Goal: Task Accomplishment & Management: Use online tool/utility

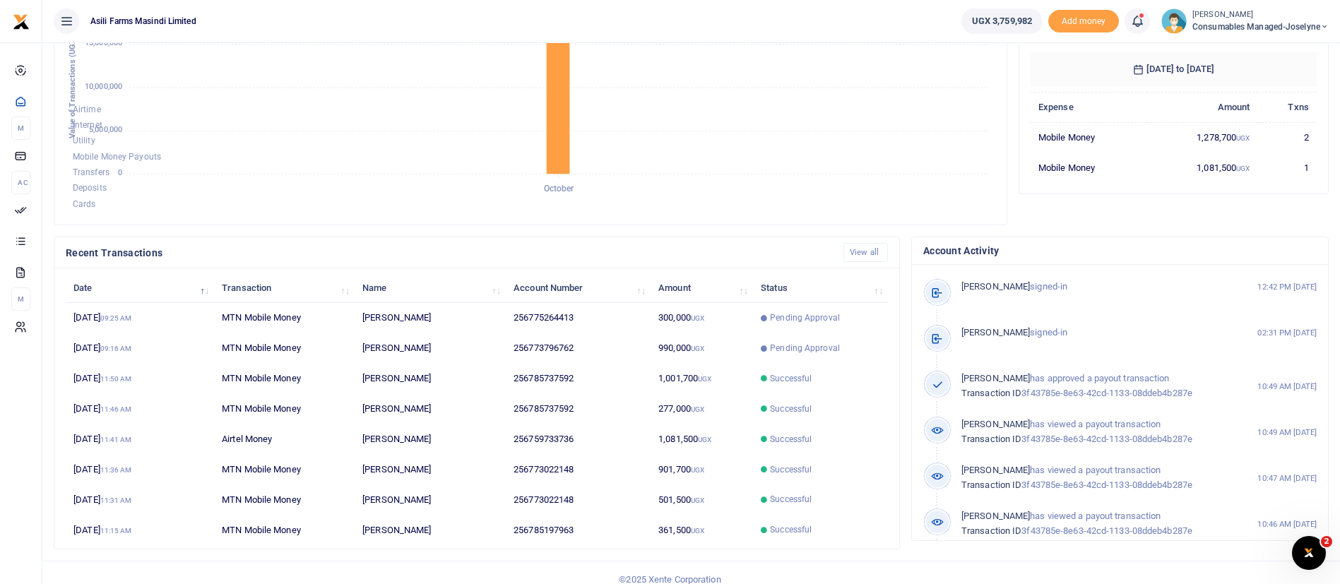
scroll to position [260, 0]
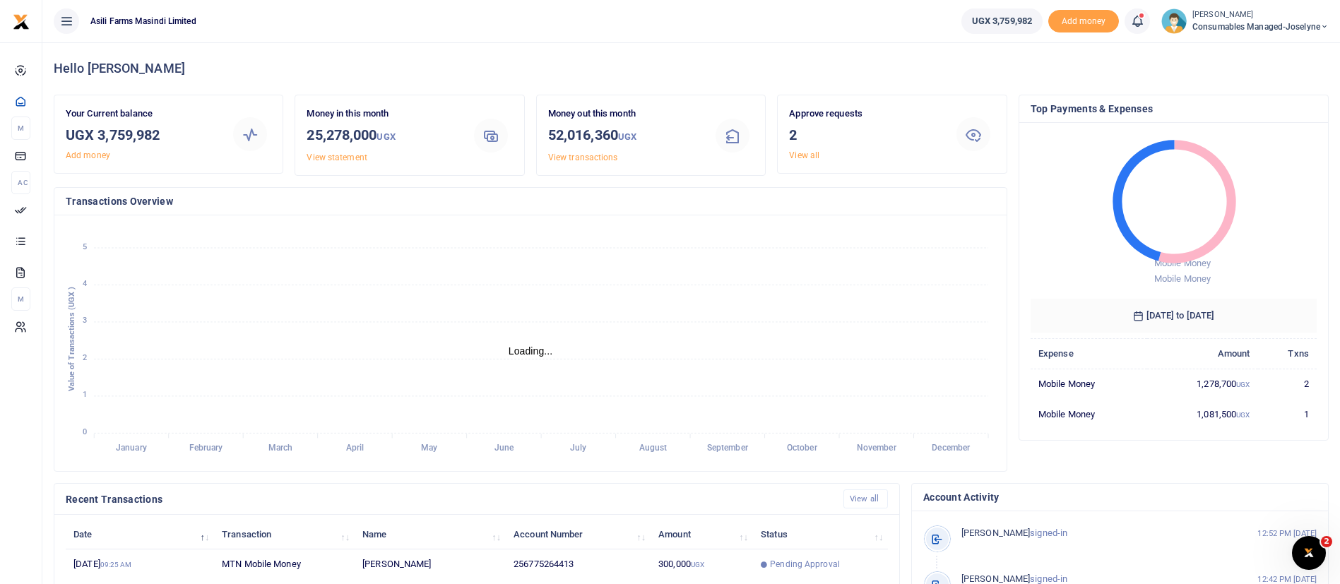
scroll to position [260, 0]
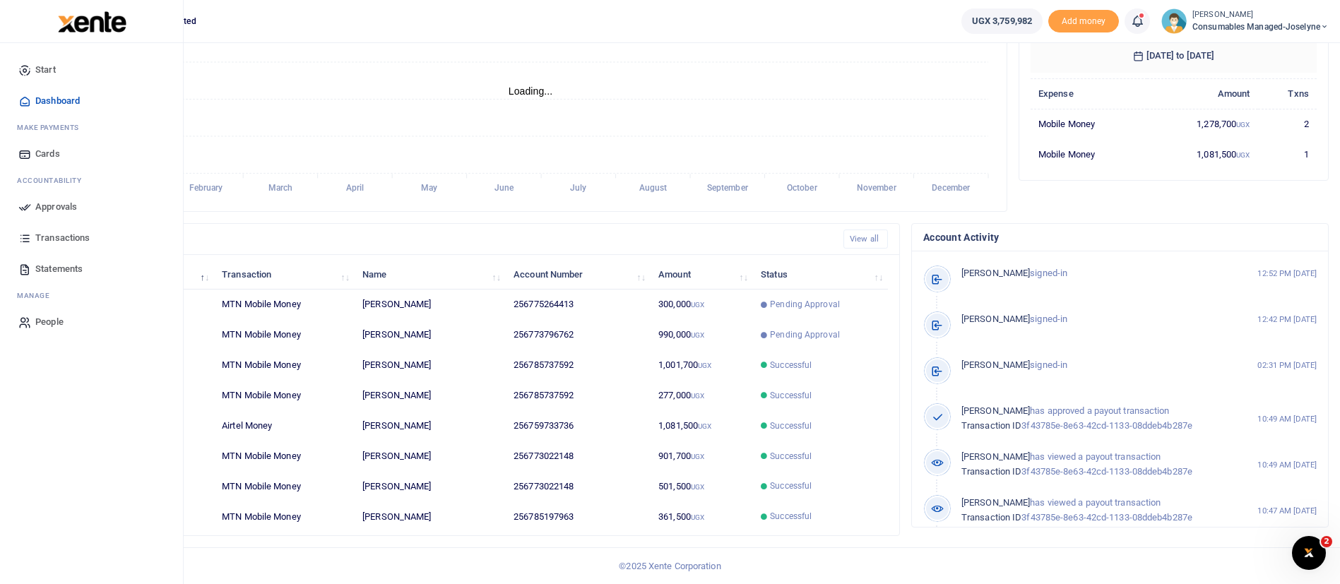
click at [75, 203] on span "Approvals" at bounding box center [56, 207] width 42 height 14
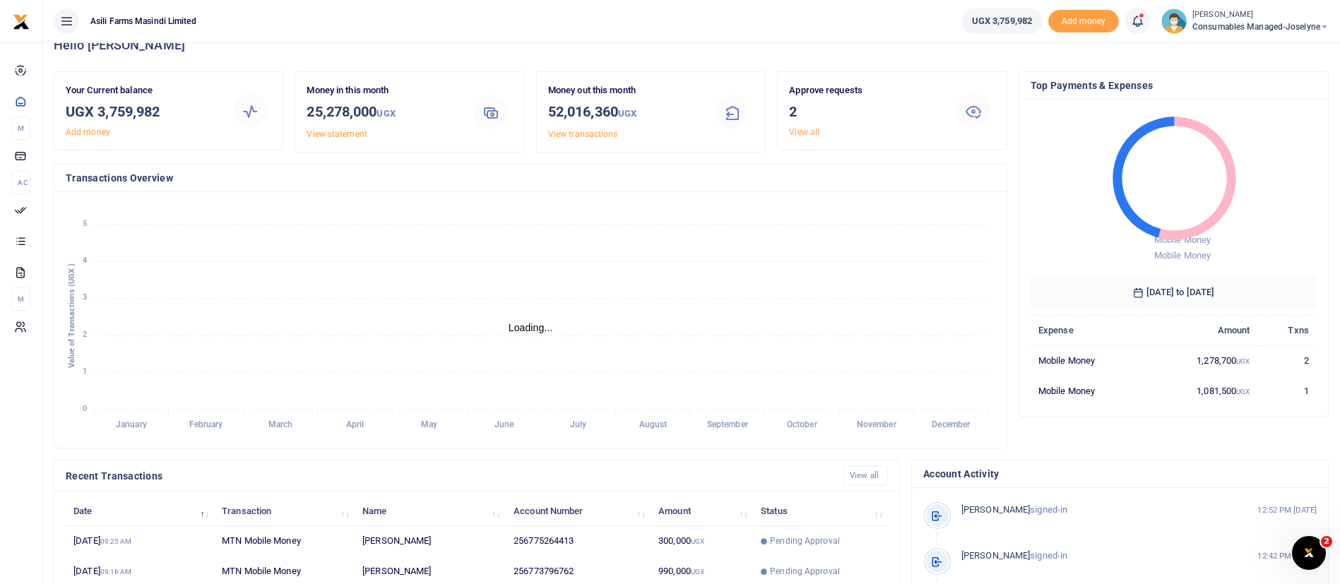
scroll to position [0, 0]
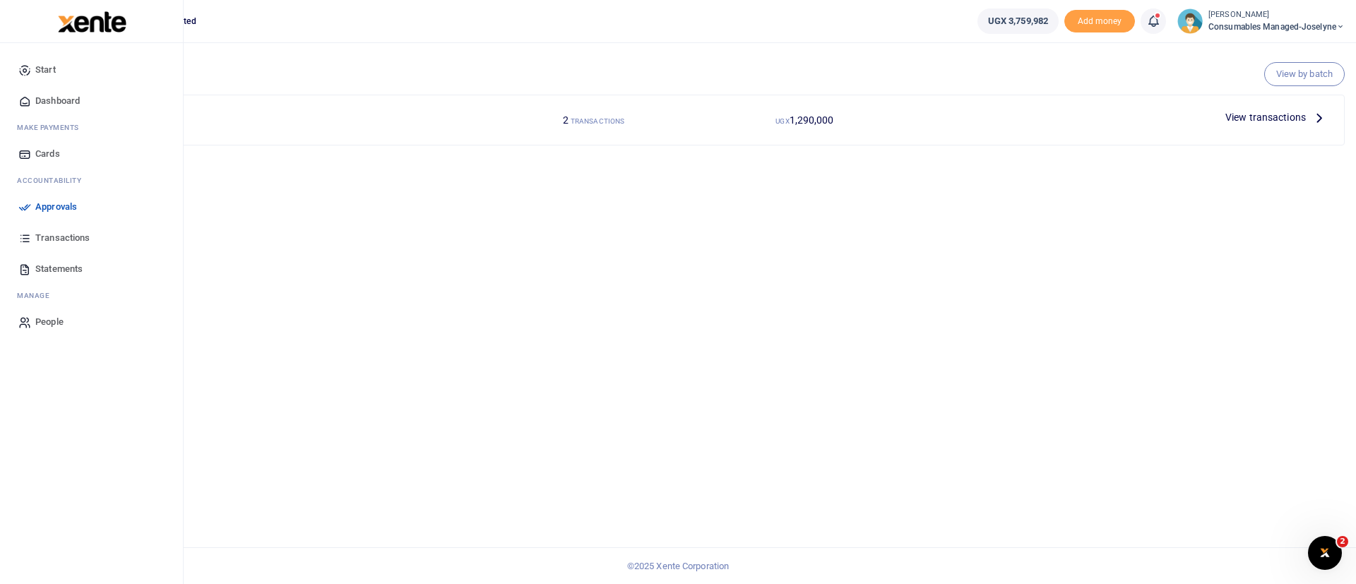
click at [98, 23] on img at bounding box center [92, 21] width 69 height 21
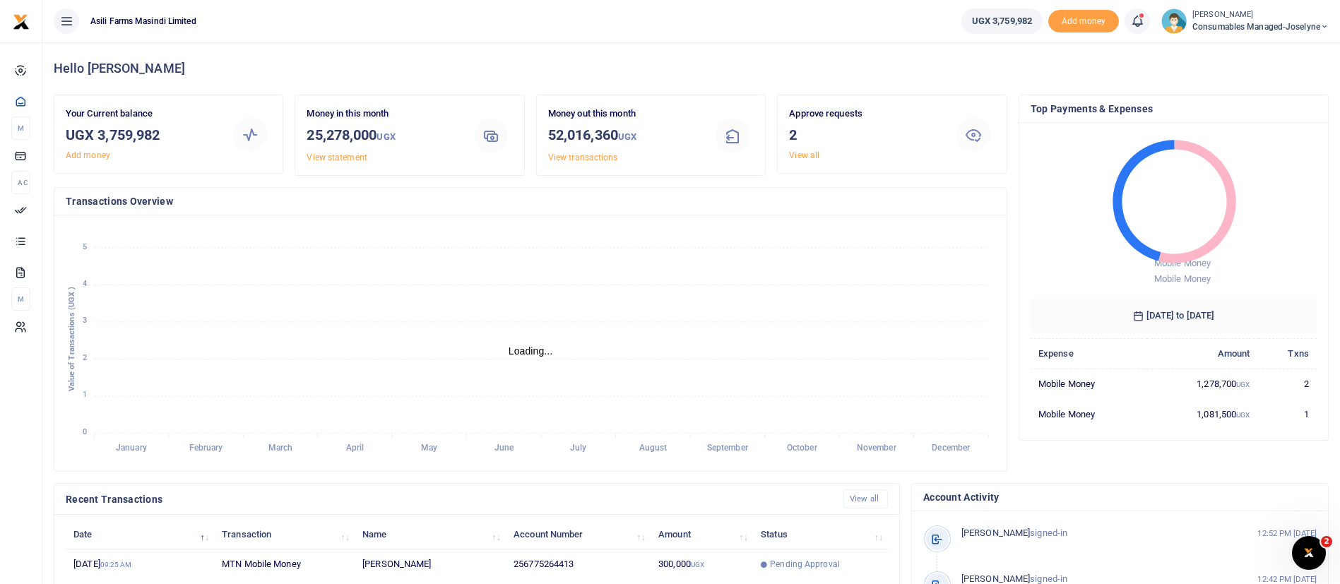
scroll to position [17, 17]
click at [1242, 23] on span "Consumables managed-Joselyne" at bounding box center [1260, 26] width 136 height 13
click at [1240, 47] on link "Switch accounts" at bounding box center [1275, 52] width 112 height 20
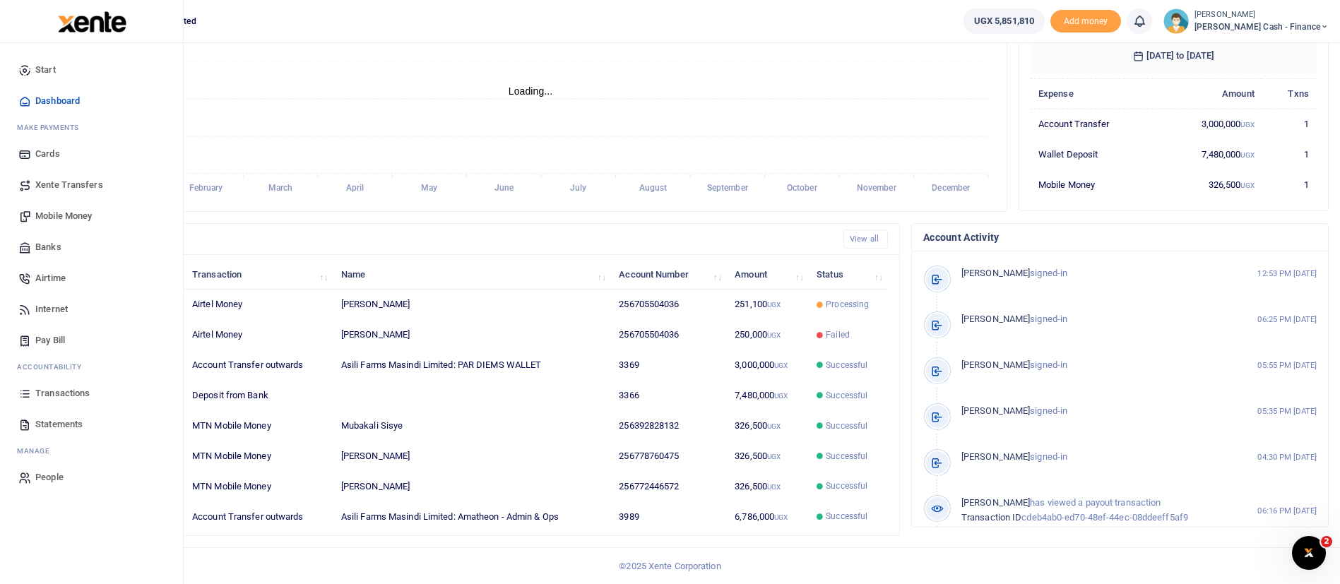
scroll to position [17, 17]
click at [73, 179] on span "Xente Transfers" at bounding box center [69, 185] width 68 height 14
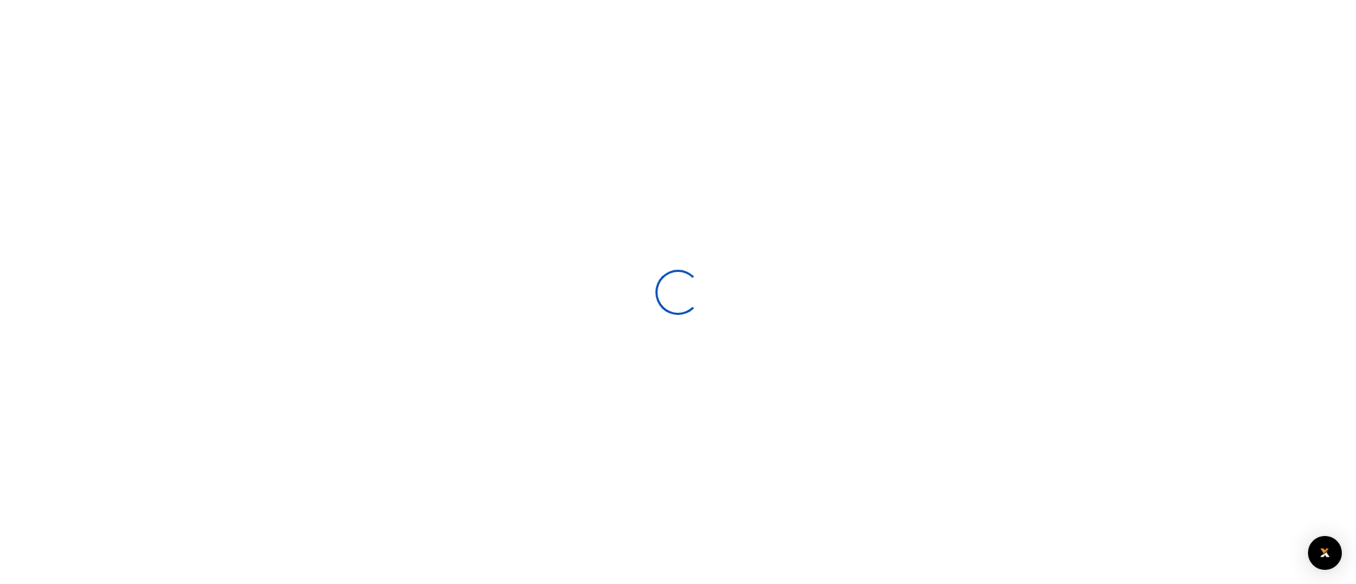
select select
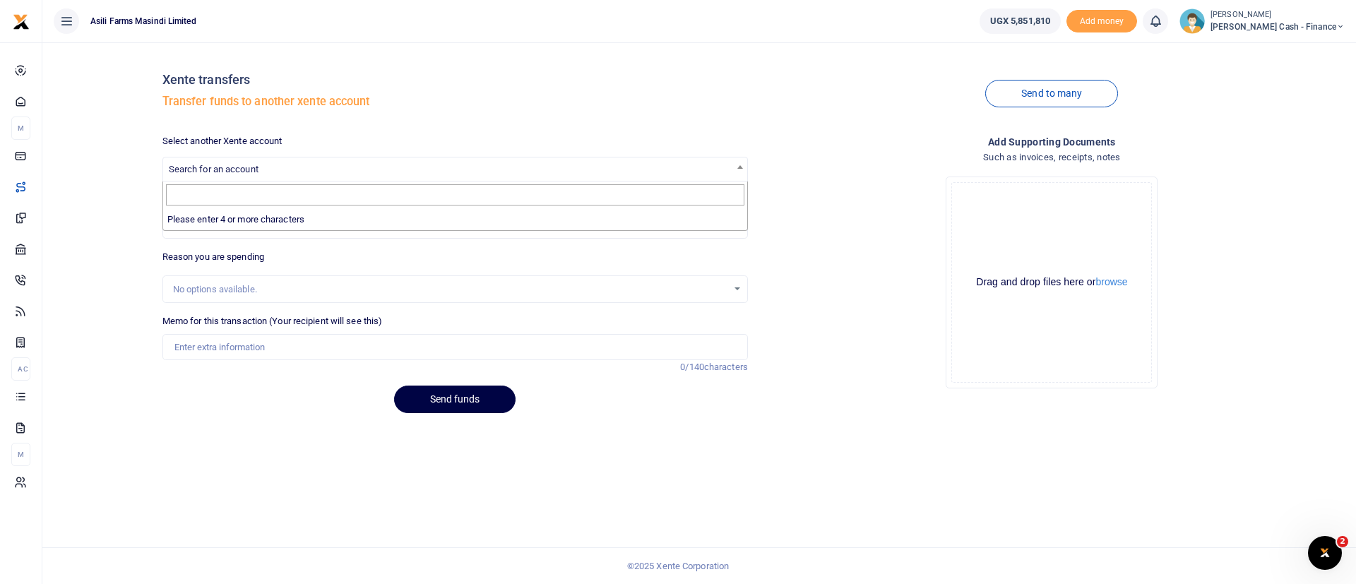
click at [740, 167] on b at bounding box center [740, 167] width 6 height 4
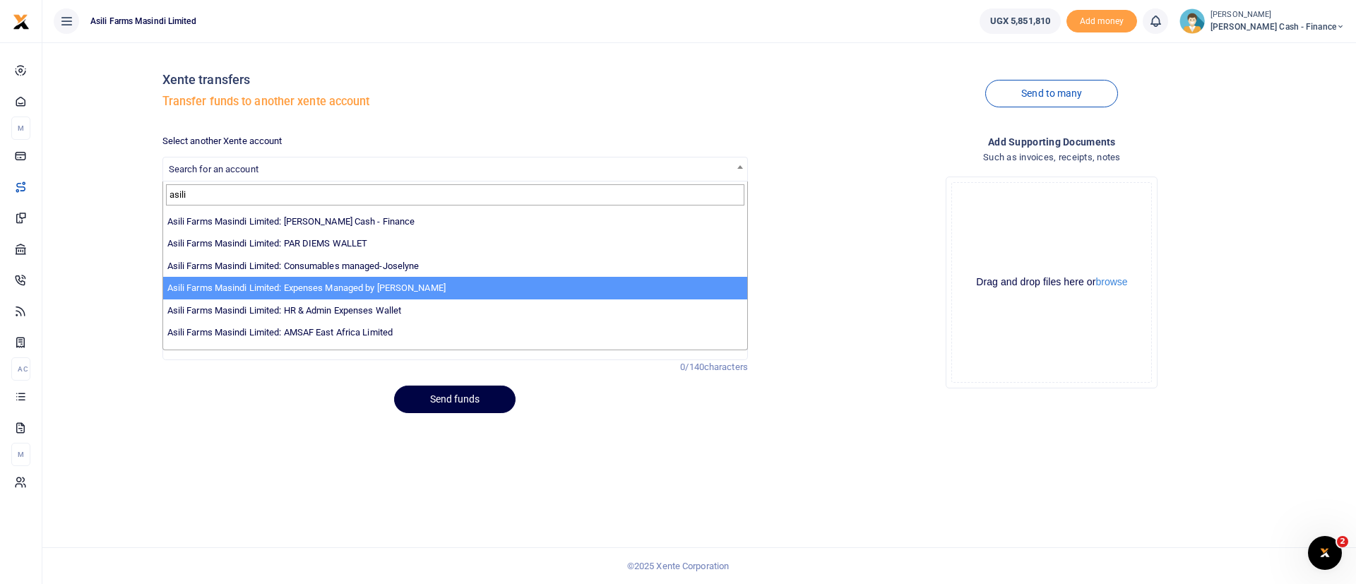
scroll to position [85, 0]
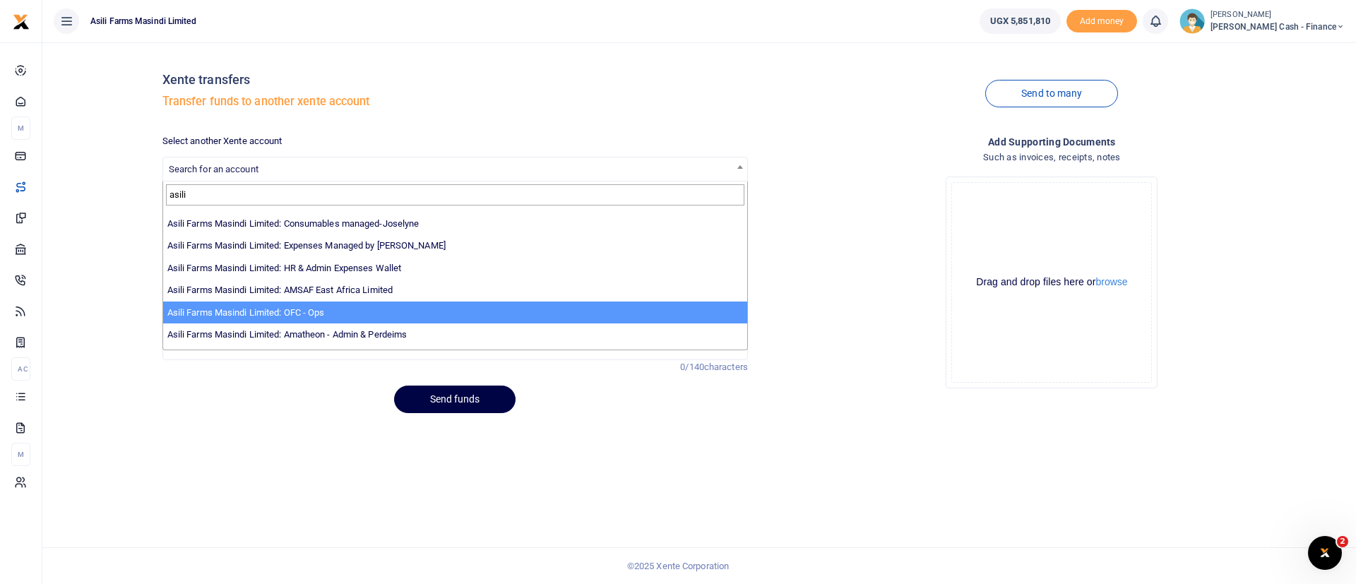
type input "asili"
select select "4038"
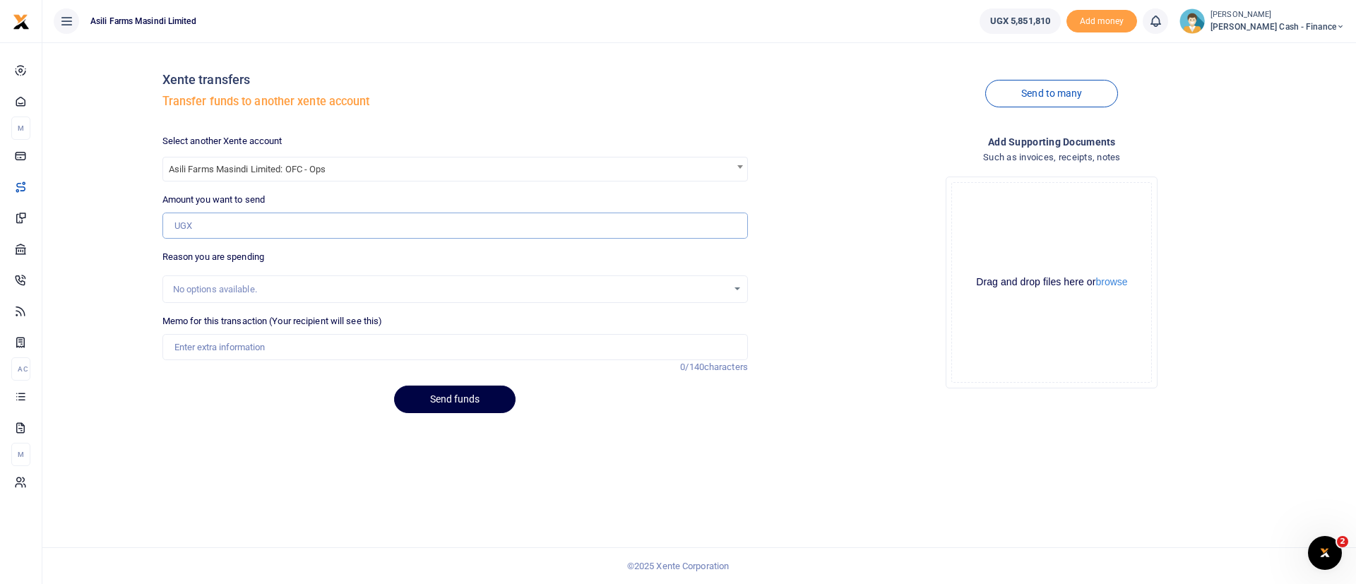
click at [206, 226] on input "Amount you want to send" at bounding box center [454, 226] width 585 height 27
type input "110,000"
click at [191, 343] on input "Memo for this transaction (Your recipient will see this)" at bounding box center [454, 347] width 585 height 27
type input "D"
type input "Funds transfer to OFC wallet for transport documents to kampala Asiimwe Richard"
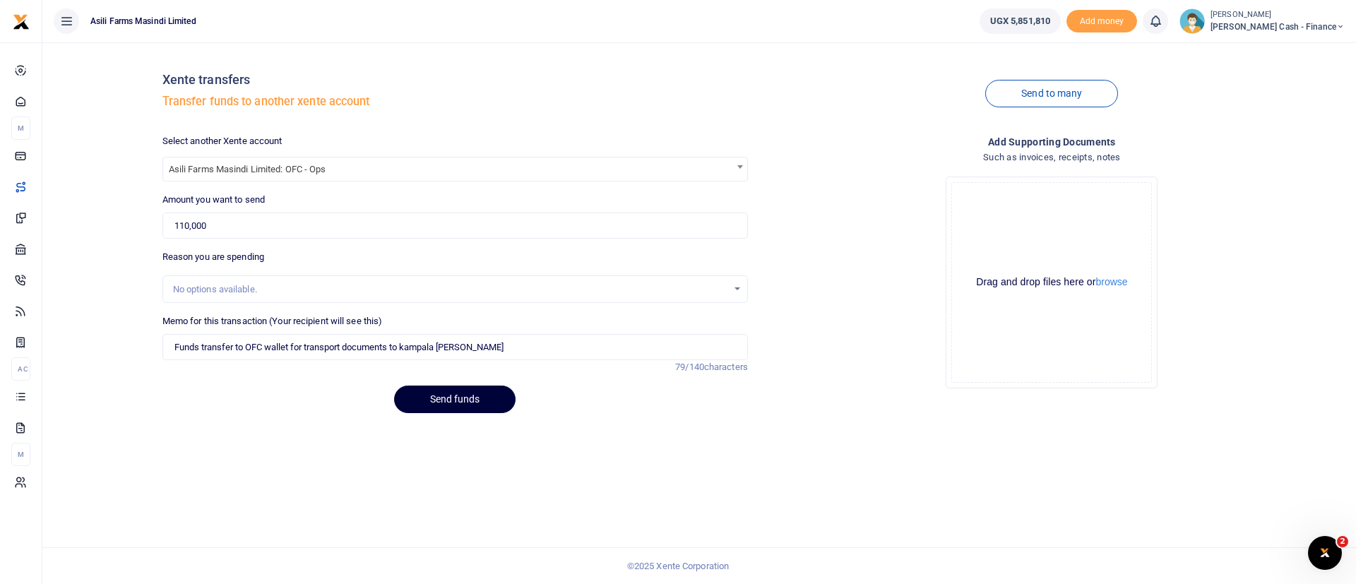
click at [443, 386] on button "Send funds" at bounding box center [454, 400] width 121 height 28
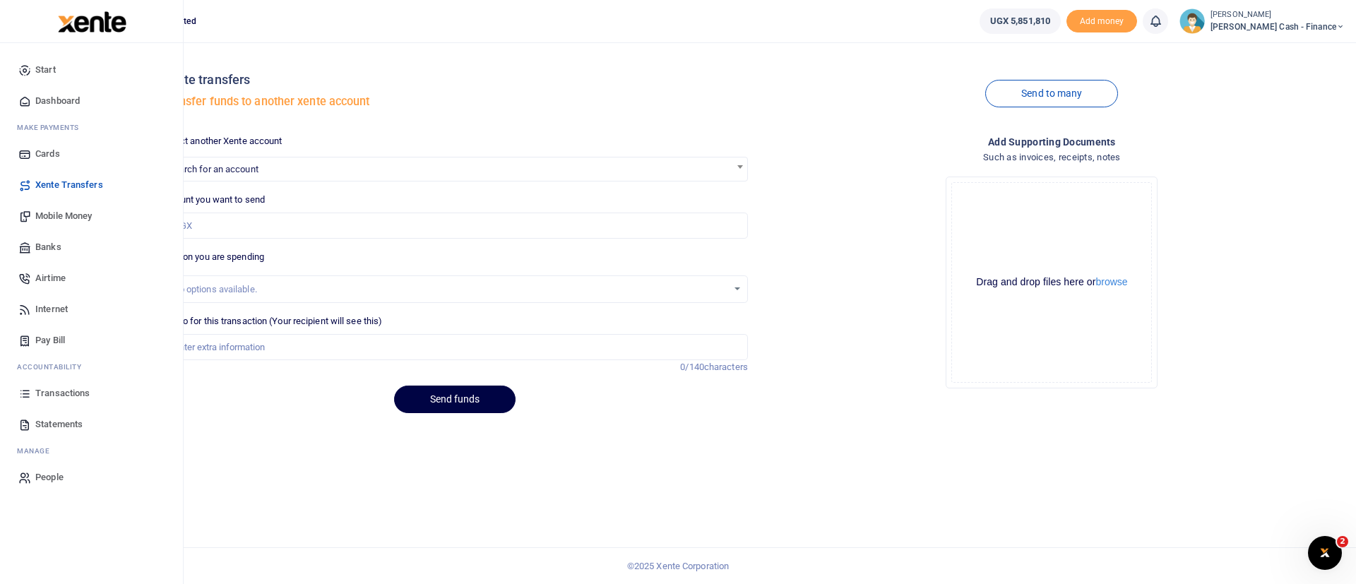
click at [90, 182] on span "Xente Transfers" at bounding box center [69, 185] width 68 height 14
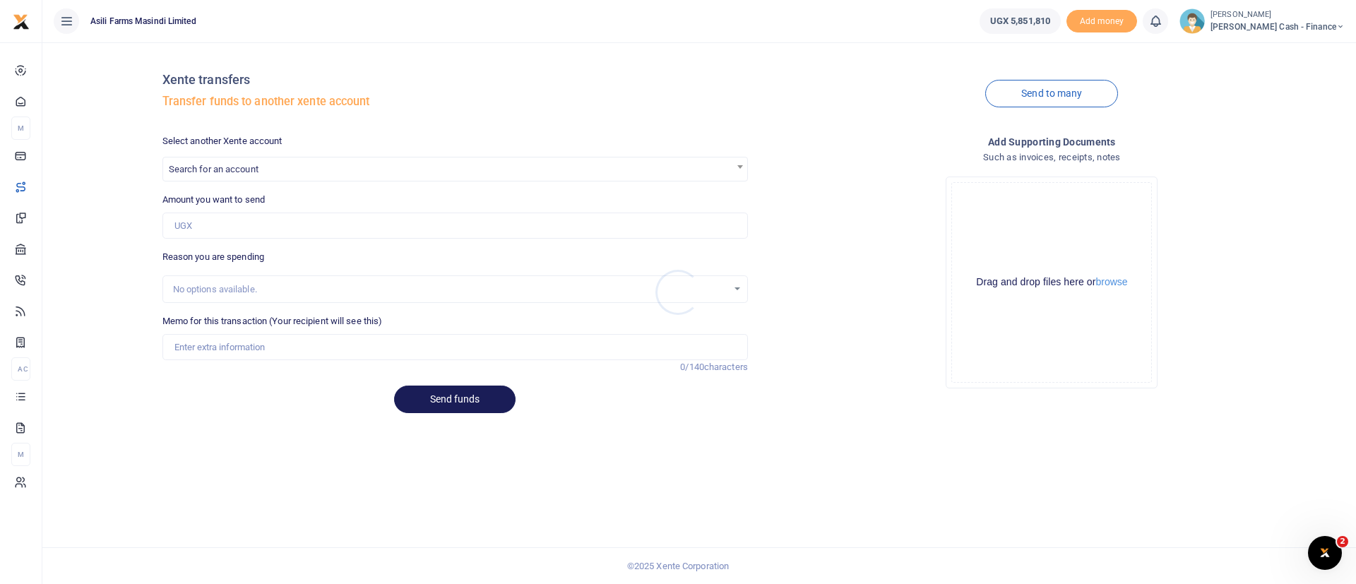
click at [1122, 282] on div at bounding box center [678, 292] width 1356 height 584
click at [1114, 282] on button "browse" at bounding box center [1111, 282] width 32 height 11
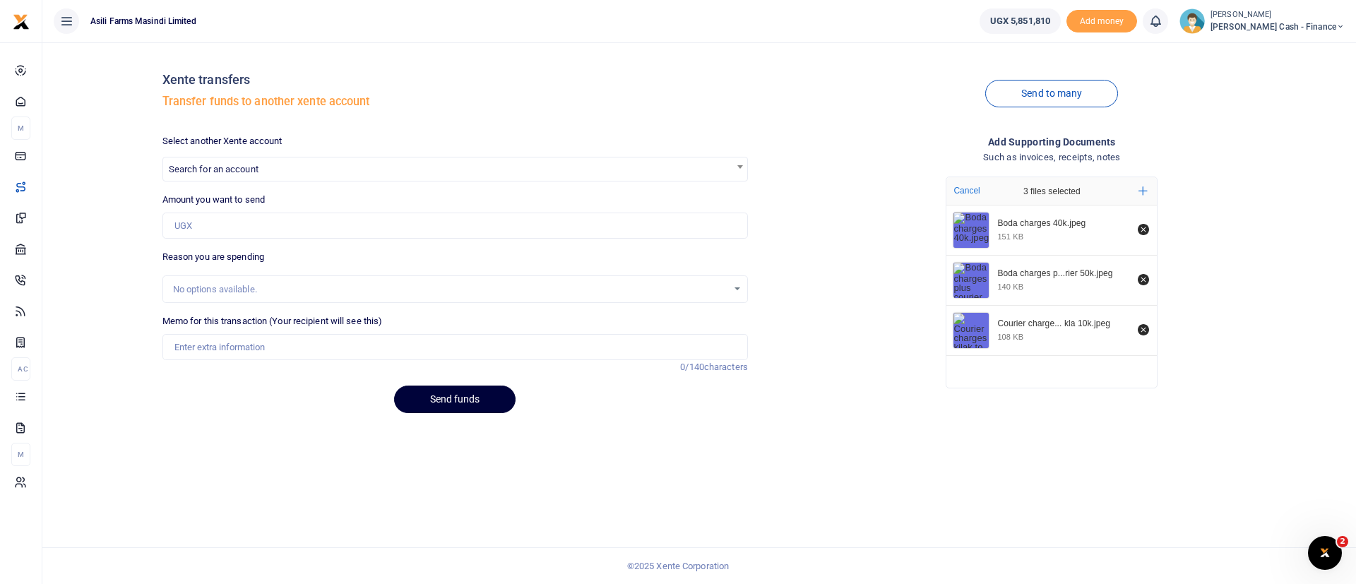
click at [452, 399] on button "Send funds" at bounding box center [454, 400] width 121 height 28
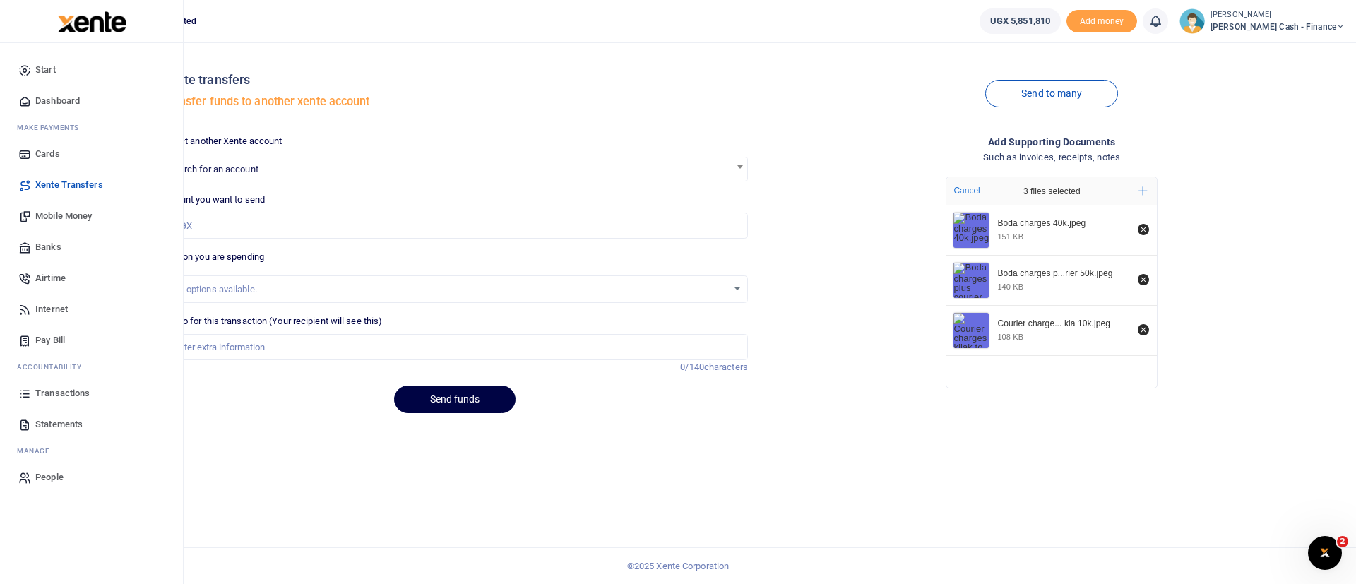
click at [63, 384] on link "Transactions" at bounding box center [91, 393] width 160 height 31
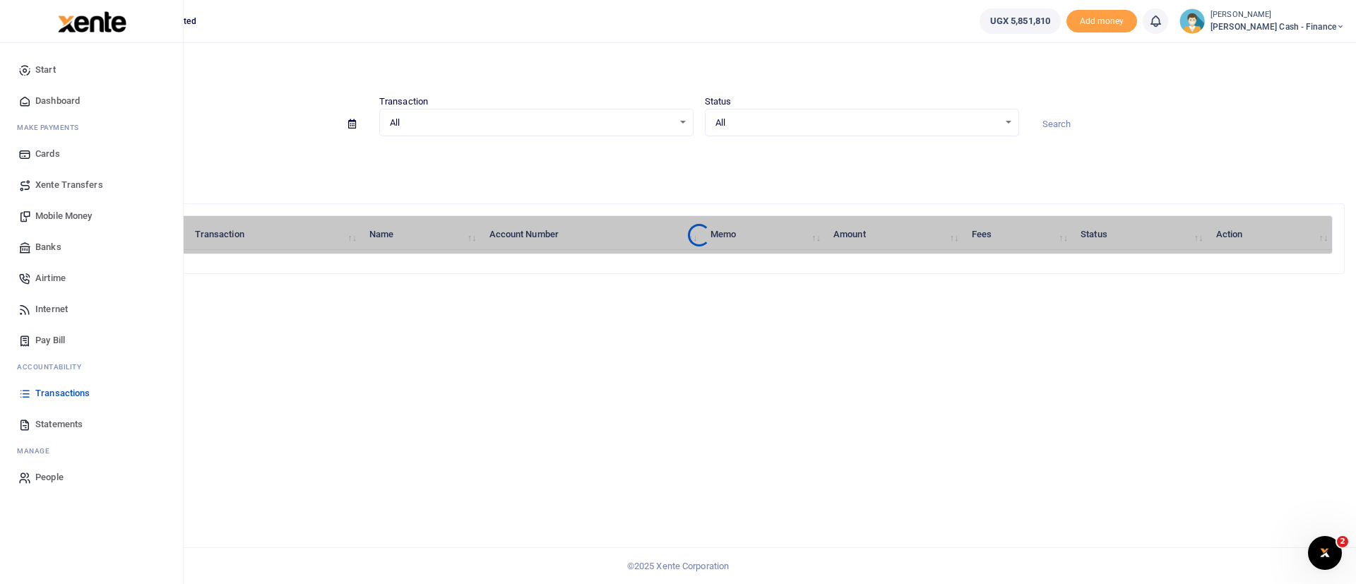
click at [58, 394] on span "Transactions" at bounding box center [62, 393] width 54 height 14
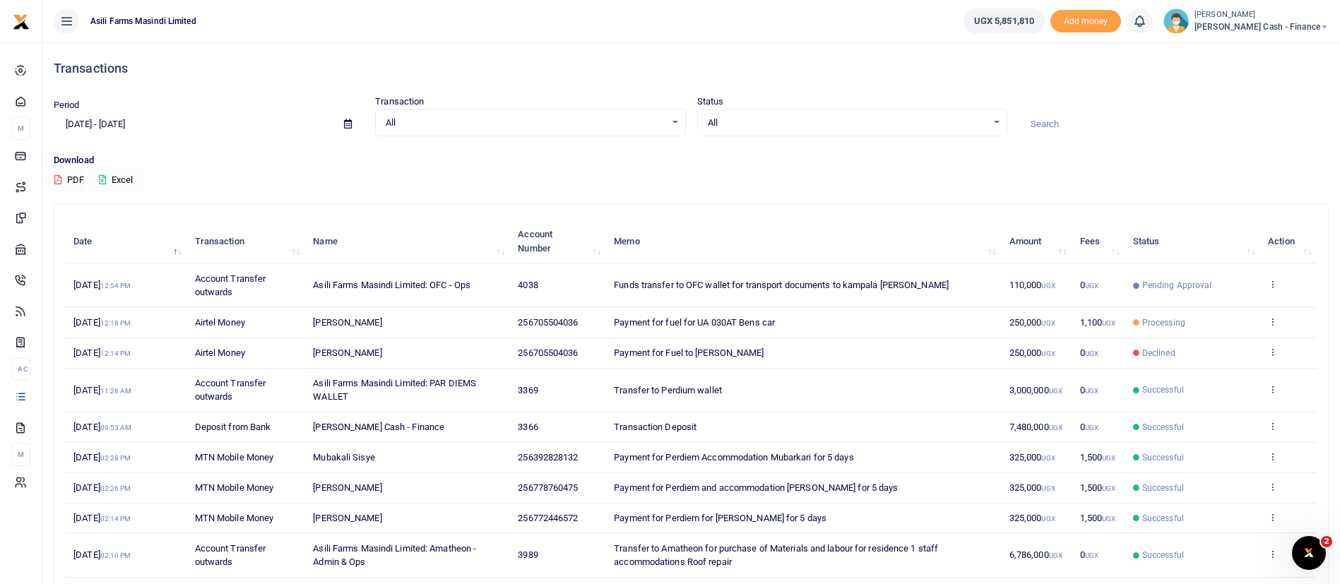
click at [1278, 280] on td "View details Send again" at bounding box center [1288, 285] width 56 height 44
click at [1273, 288] on icon at bounding box center [1272, 284] width 9 height 10
click at [1244, 315] on link "View details" at bounding box center [1221, 308] width 112 height 20
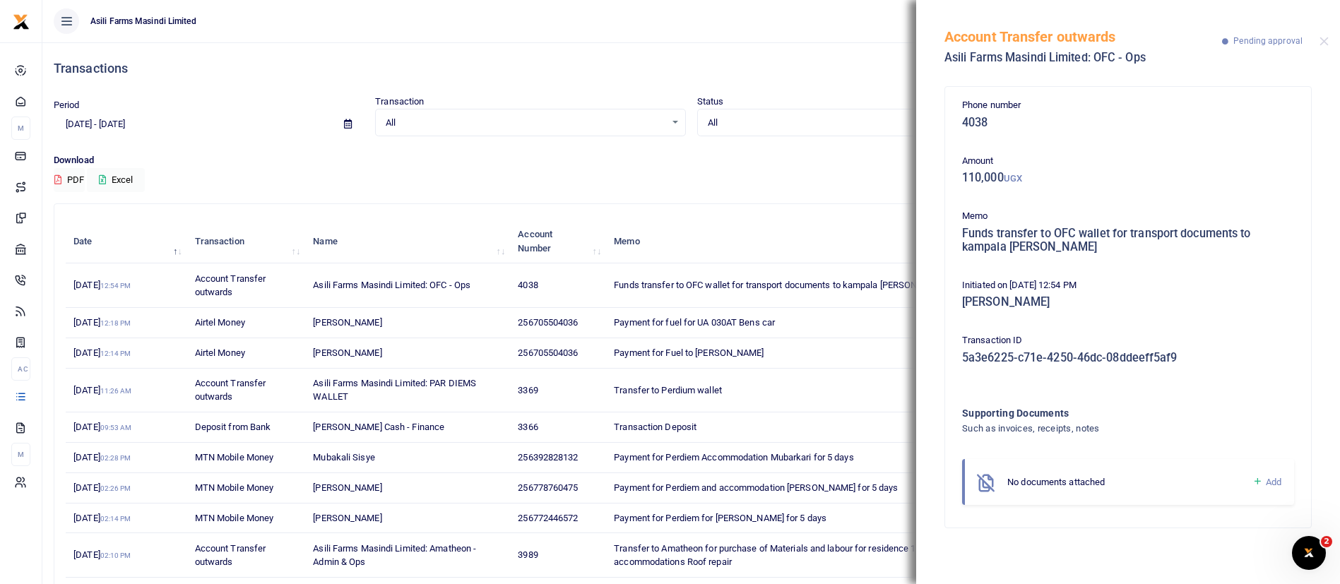
click at [1252, 487] on icon at bounding box center [1257, 481] width 11 height 13
click at [1256, 480] on icon at bounding box center [1257, 481] width 11 height 13
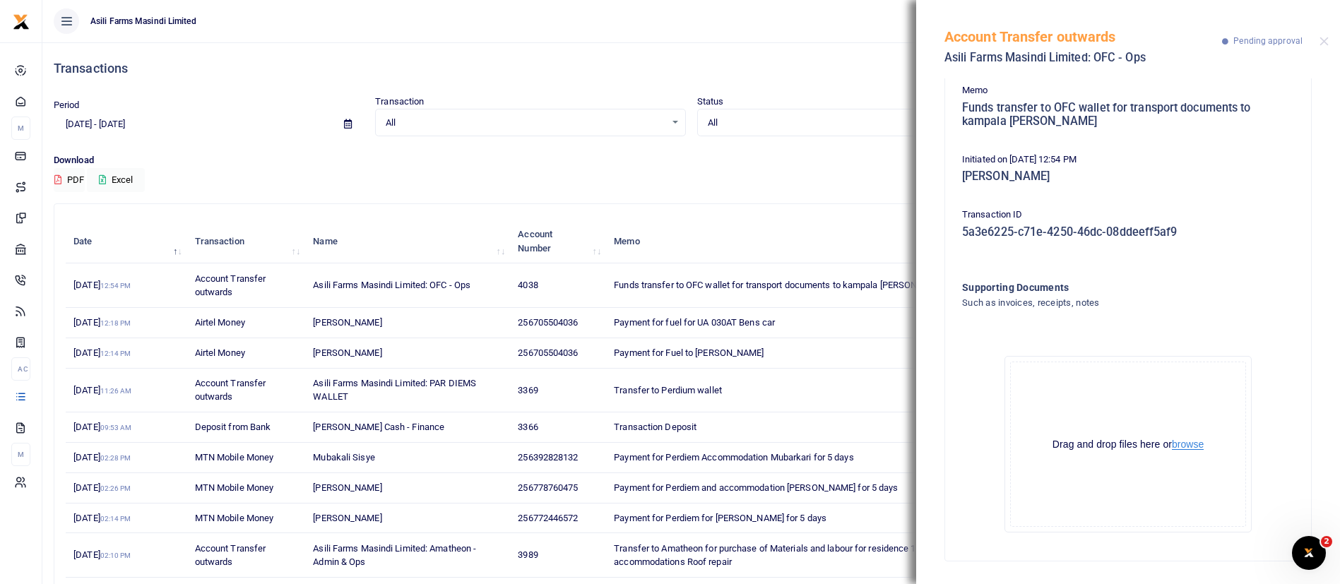
click at [1186, 439] on button "browse" at bounding box center [1188, 444] width 32 height 11
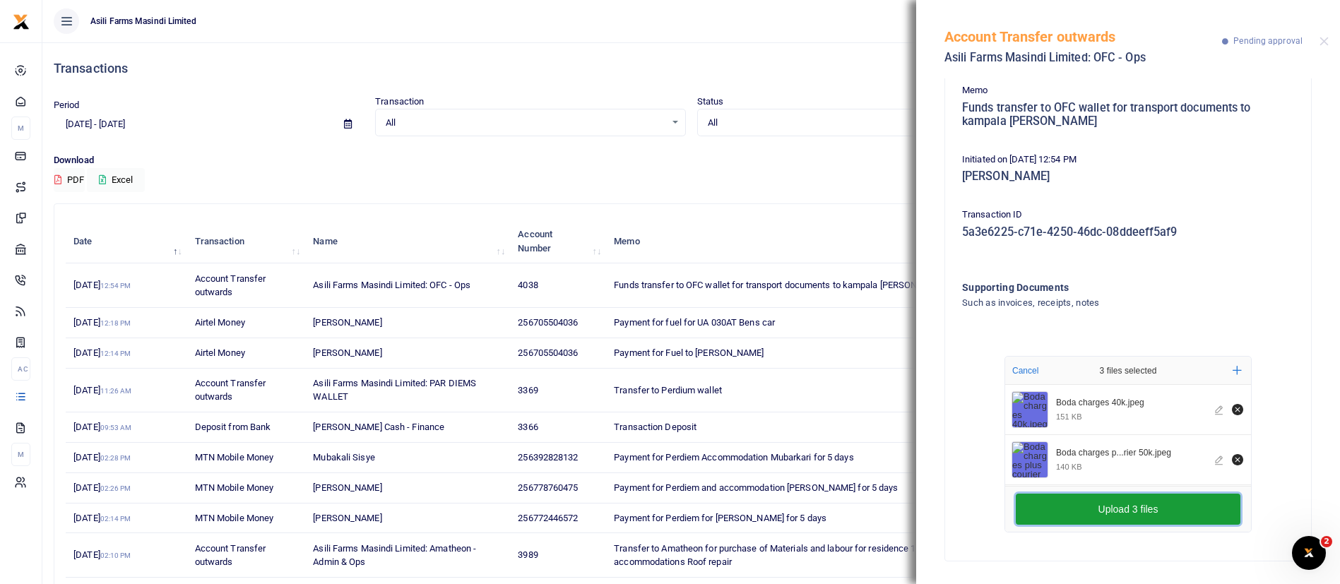
click at [1123, 495] on button "Upload 3 files" at bounding box center [1128, 509] width 225 height 31
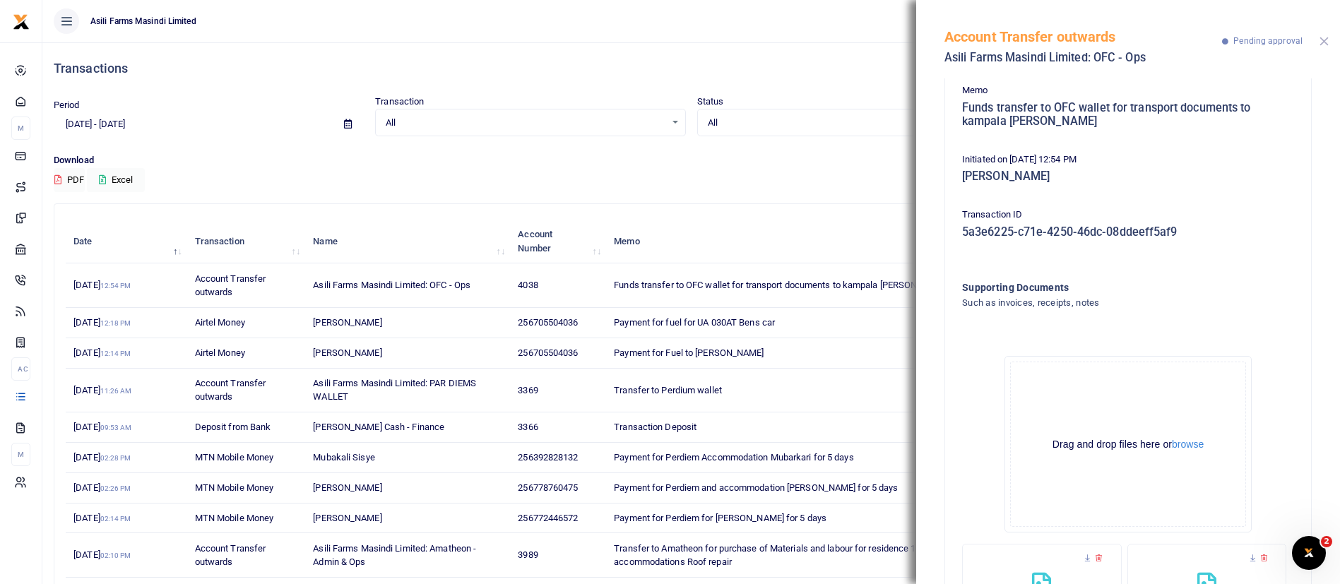
click at [1328, 44] on button "Close" at bounding box center [1323, 41] width 9 height 9
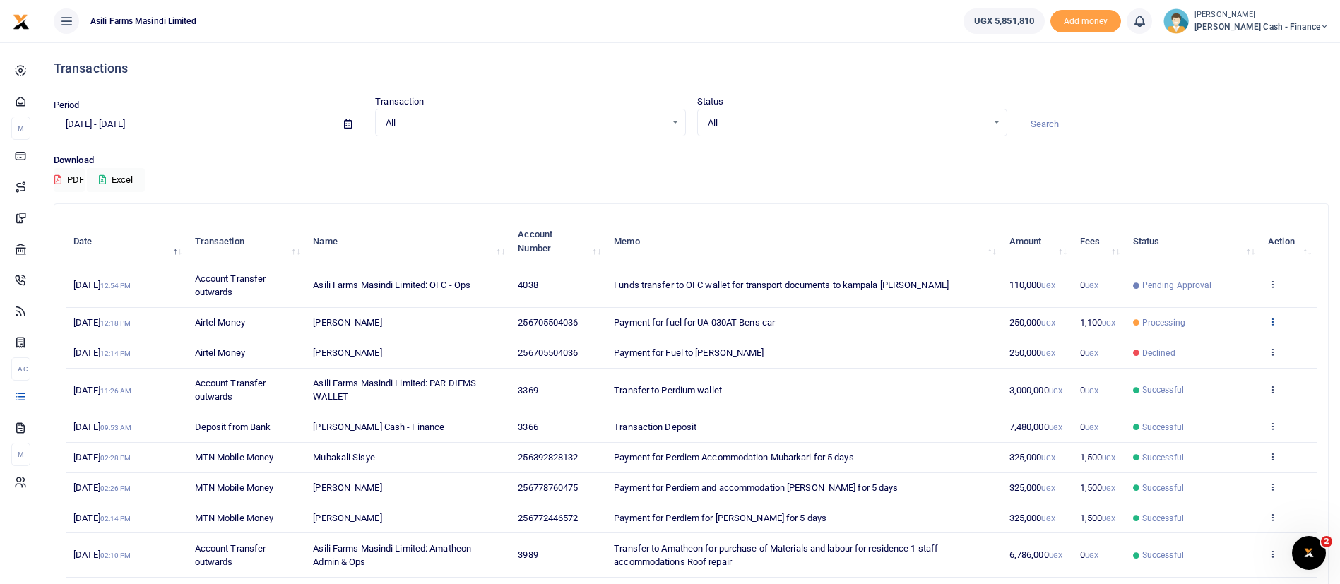
click at [1275, 326] on link at bounding box center [1272, 322] width 9 height 11
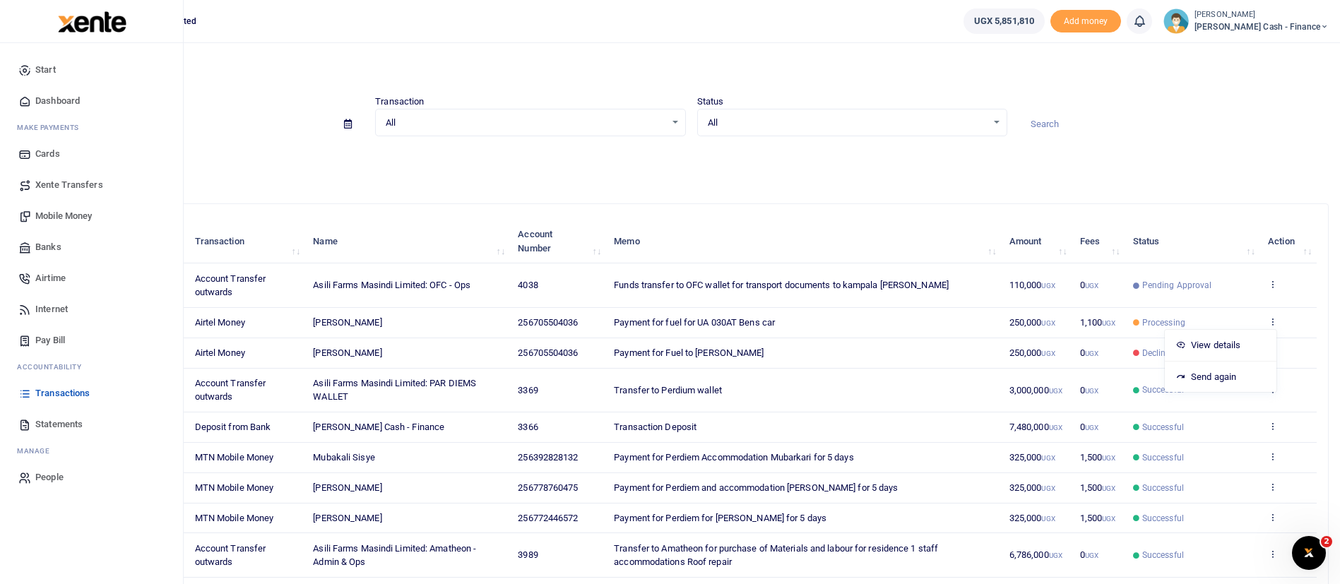
click at [93, 25] on img at bounding box center [92, 21] width 69 height 21
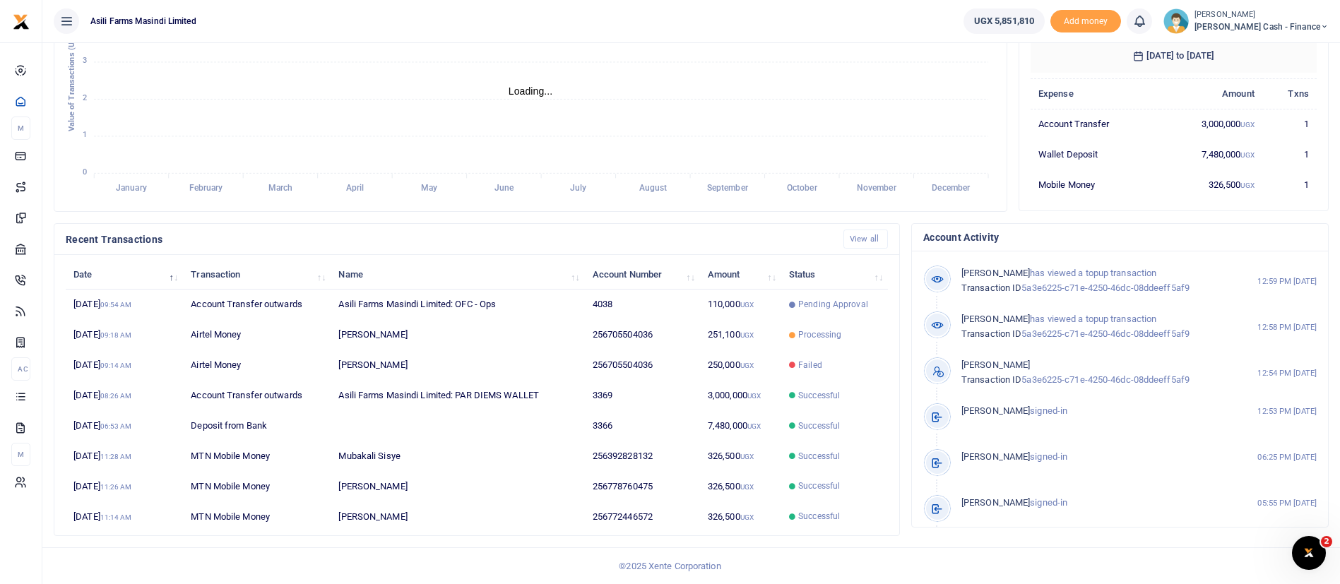
scroll to position [17, 17]
